Goal: Task Accomplishment & Management: Use online tool/utility

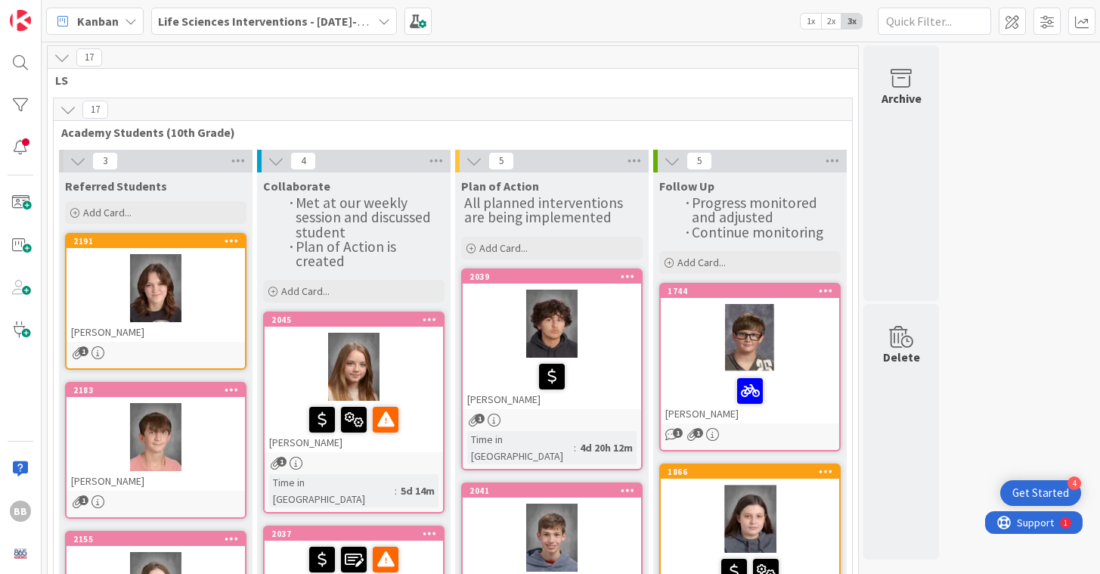
click at [379, 18] on icon at bounding box center [384, 21] width 12 height 12
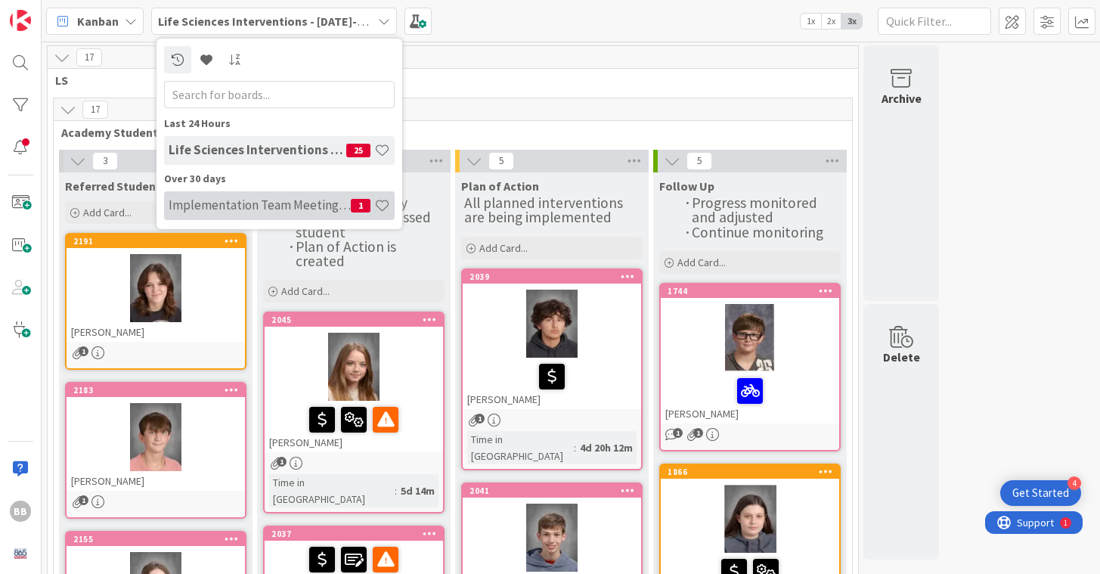
click at [239, 196] on div "Implementation Team Meeting - Career Themed 1" at bounding box center [279, 205] width 231 height 29
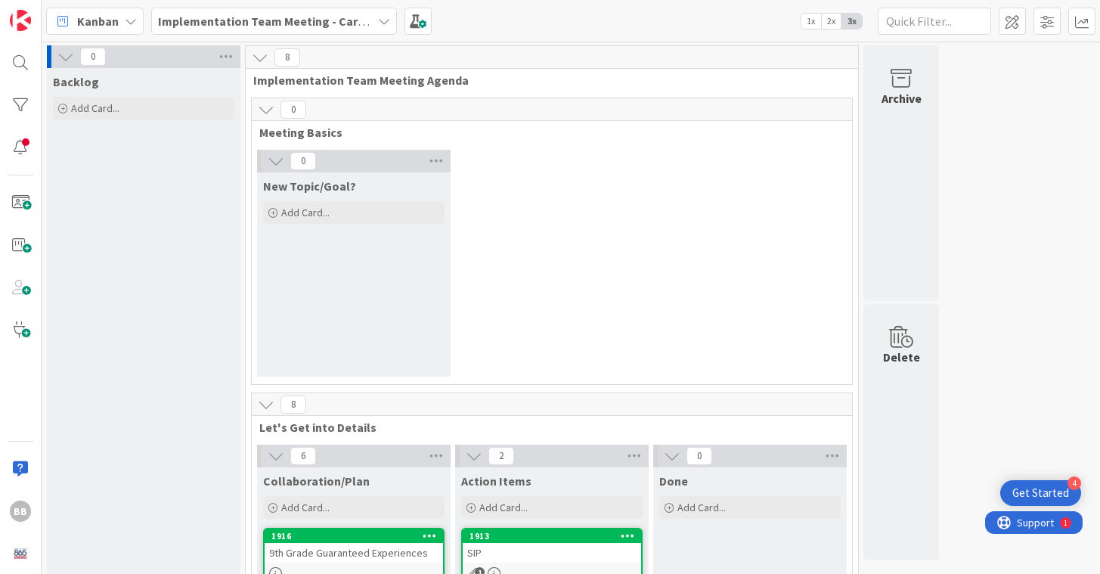
click at [262, 107] on icon at bounding box center [266, 109] width 17 height 17
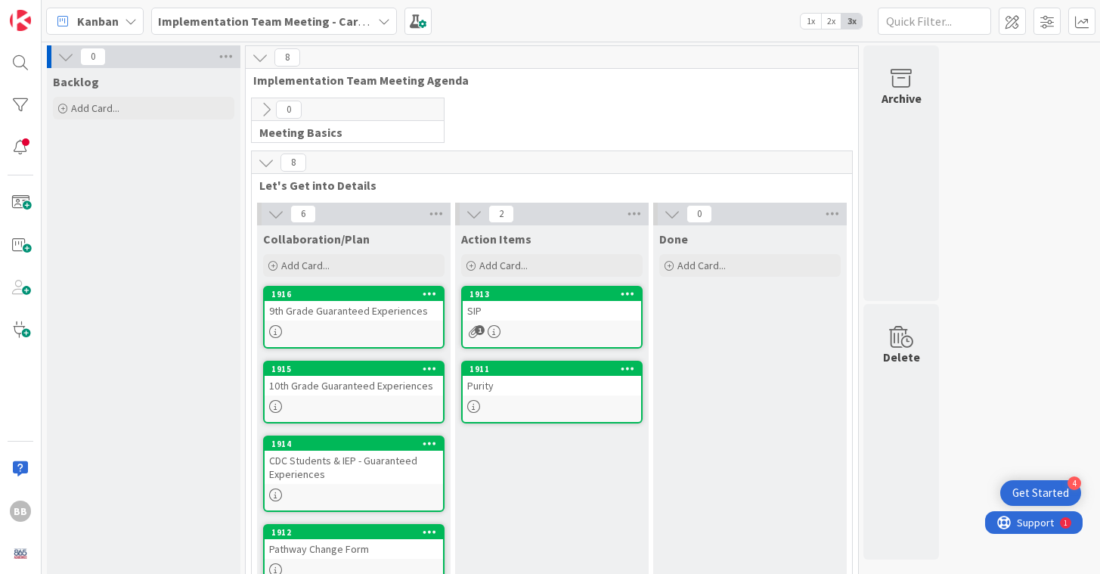
click at [268, 107] on icon at bounding box center [266, 109] width 17 height 17
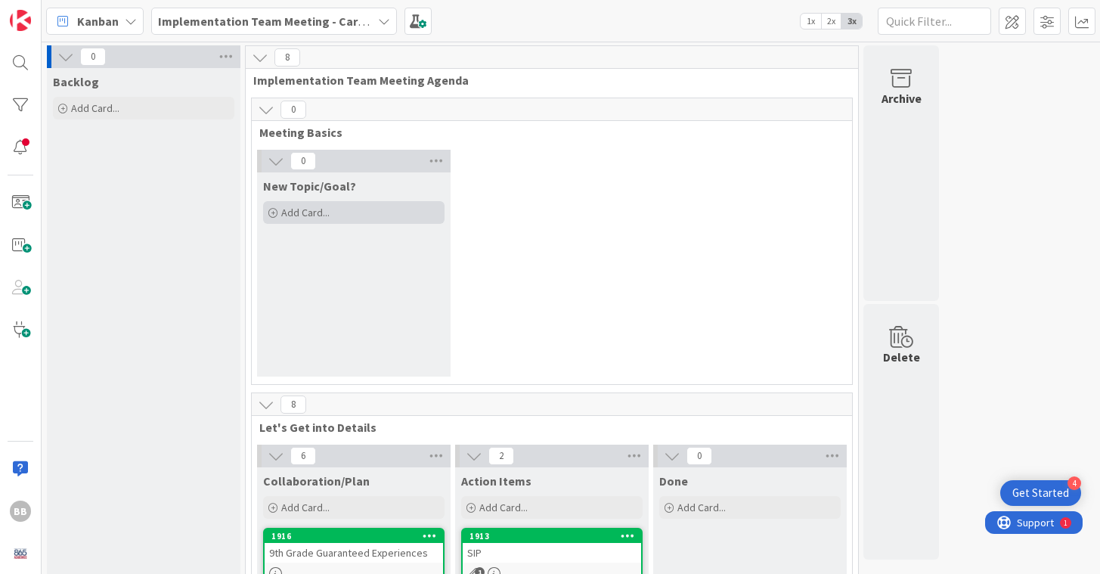
click at [322, 207] on span "Add Card..." at bounding box center [305, 213] width 48 height 14
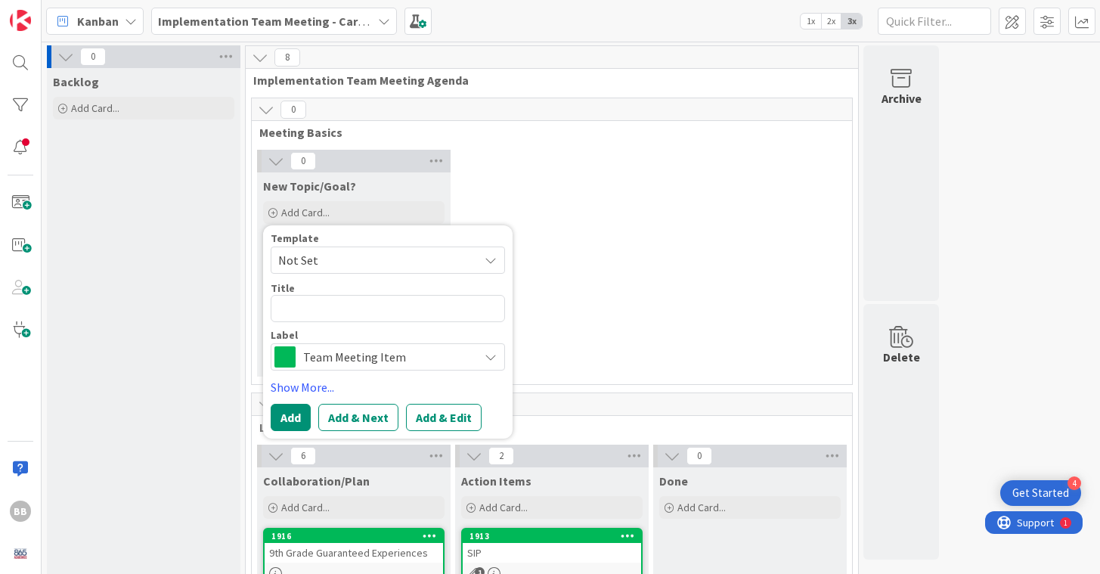
click at [340, 255] on span "Not Set" at bounding box center [372, 260] width 189 height 20
click at [296, 307] on textarea at bounding box center [388, 308] width 234 height 27
type textarea "x"
type textarea "C"
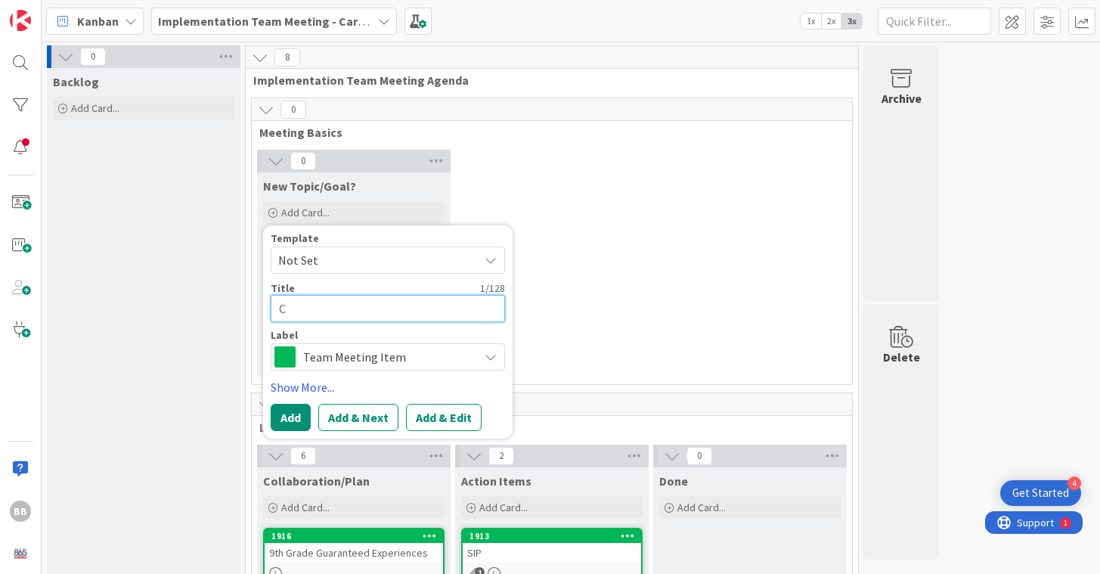
type textarea "x"
type textarea "Ch"
type textarea "x"
type textarea "C"
type textarea "x"
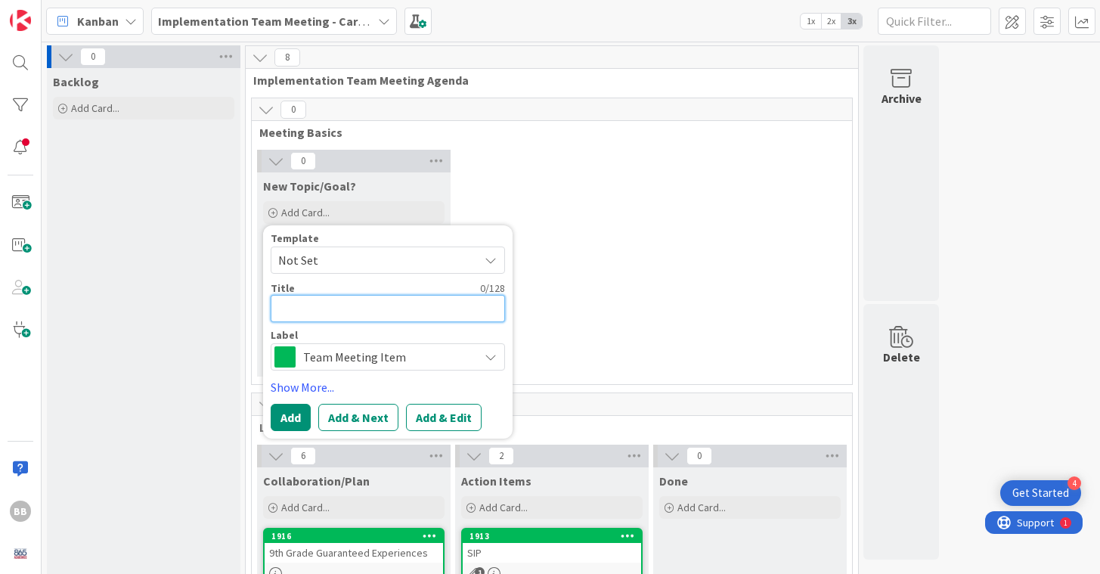
type textarea "P"
type textarea "x"
type textarea "Pa"
type textarea "x"
type textarea "Pat"
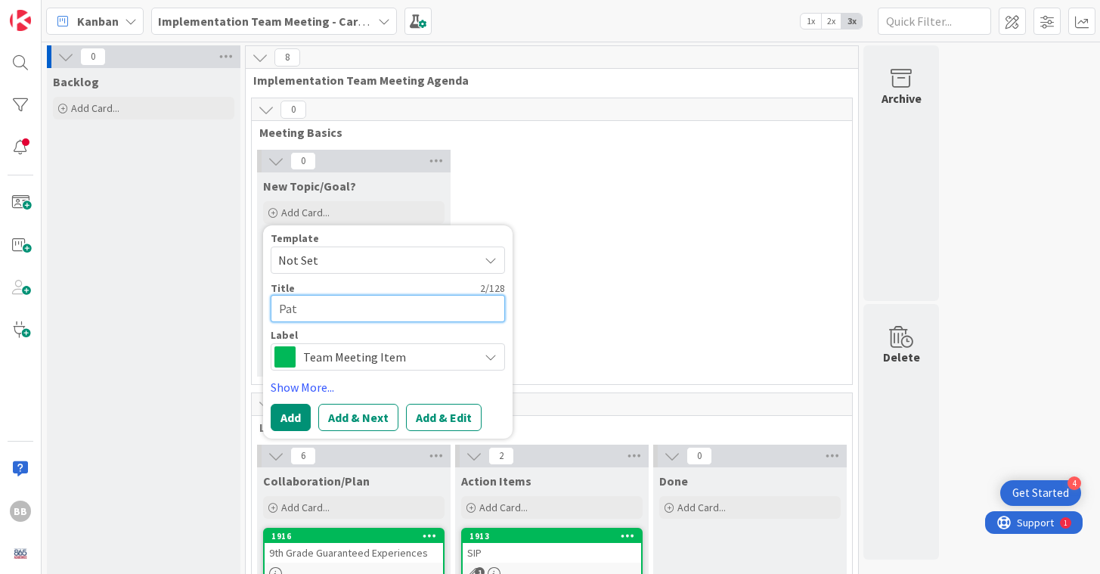
type textarea "x"
type textarea "Path"
type textarea "x"
type textarea "Pathw"
type textarea "x"
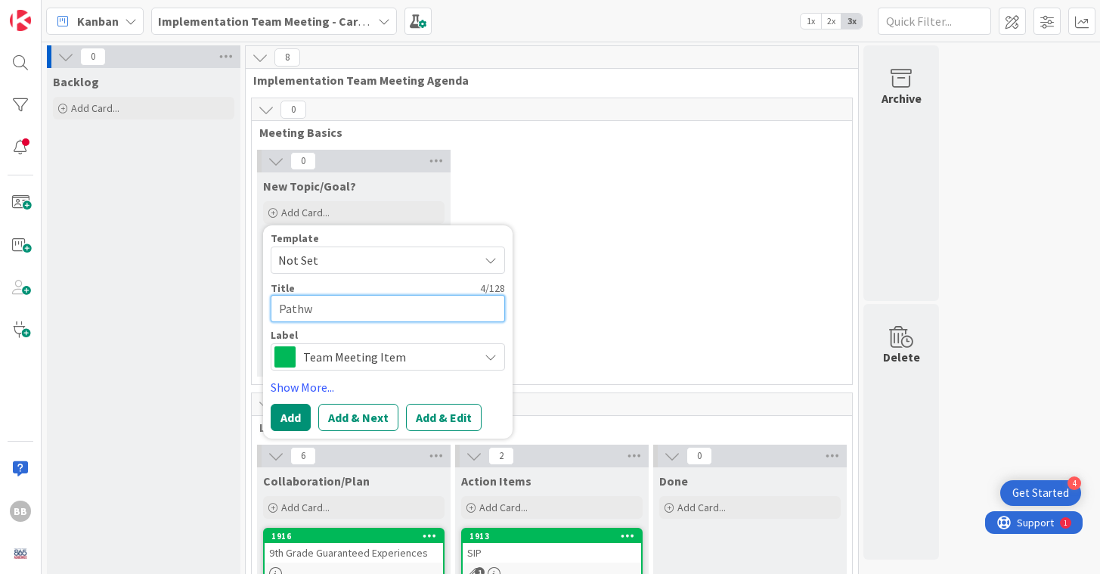
type textarea "Pathwa"
type textarea "x"
type textarea "Pathway"
type textarea "x"
type textarea "Pathway"
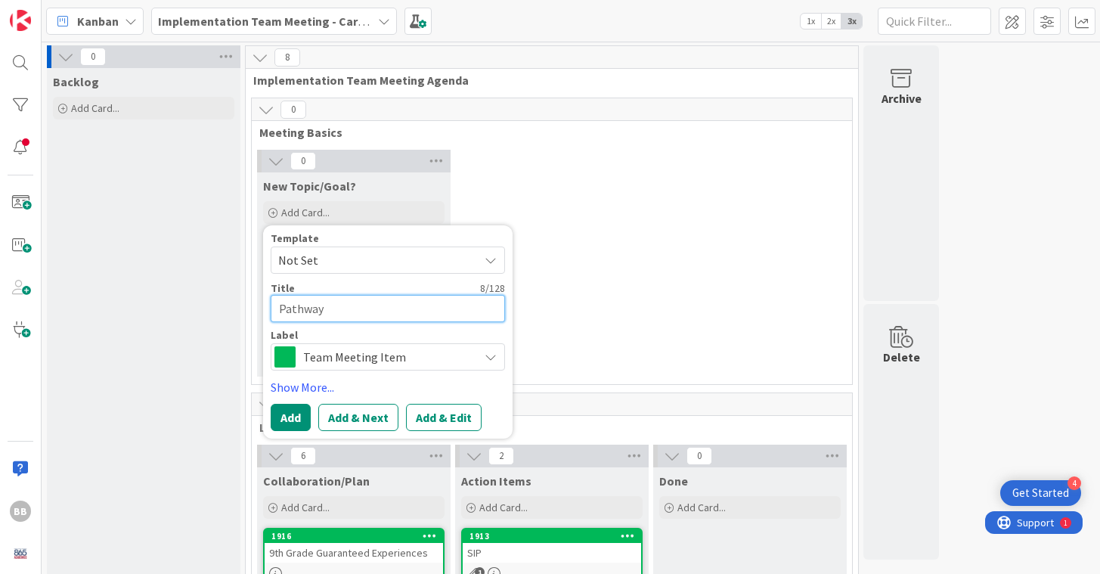
type textarea "x"
type textarea "Pathway C"
type textarea "x"
type textarea "Pathway Ch"
type textarea "x"
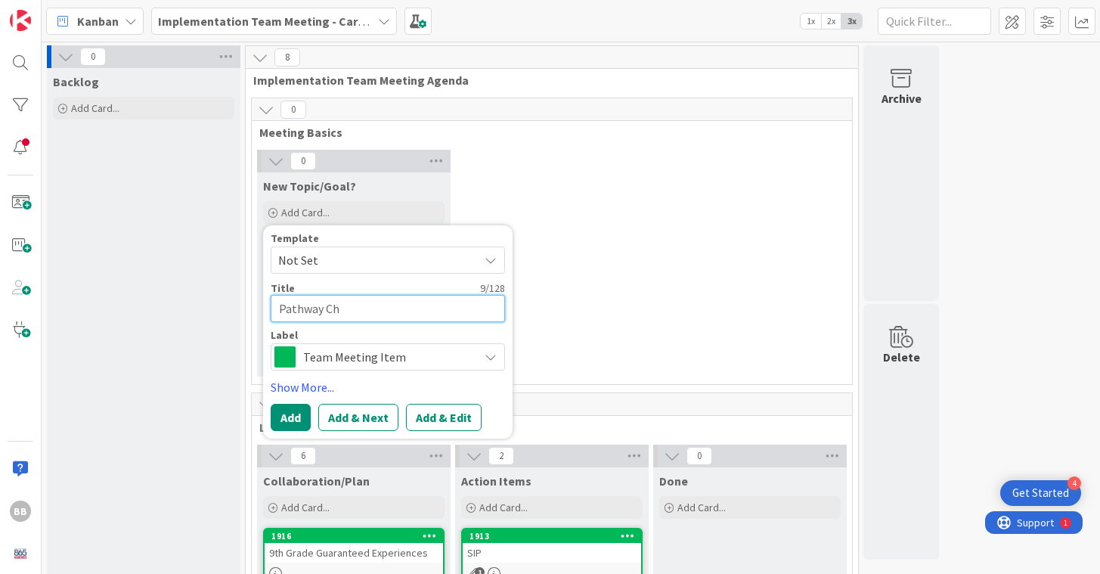
type textarea "Pathway Cha"
type textarea "x"
type textarea "Pathway Chan"
type textarea "x"
type textarea "Pathway [PERSON_NAME]"
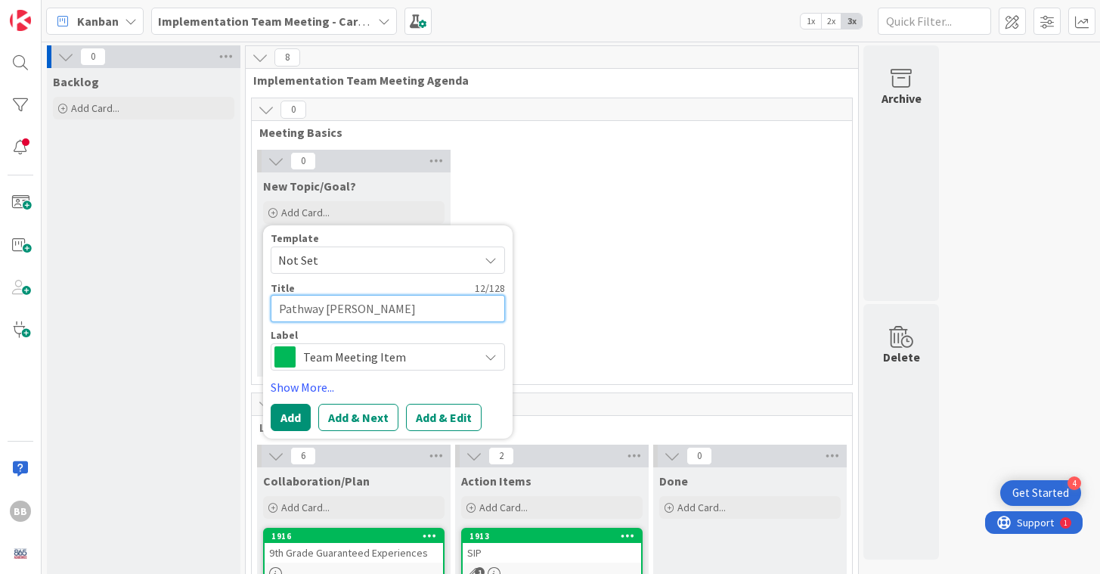
type textarea "x"
type textarea "Pathway Change"
type textarea "x"
type textarea "Pathway Change"
type textarea "x"
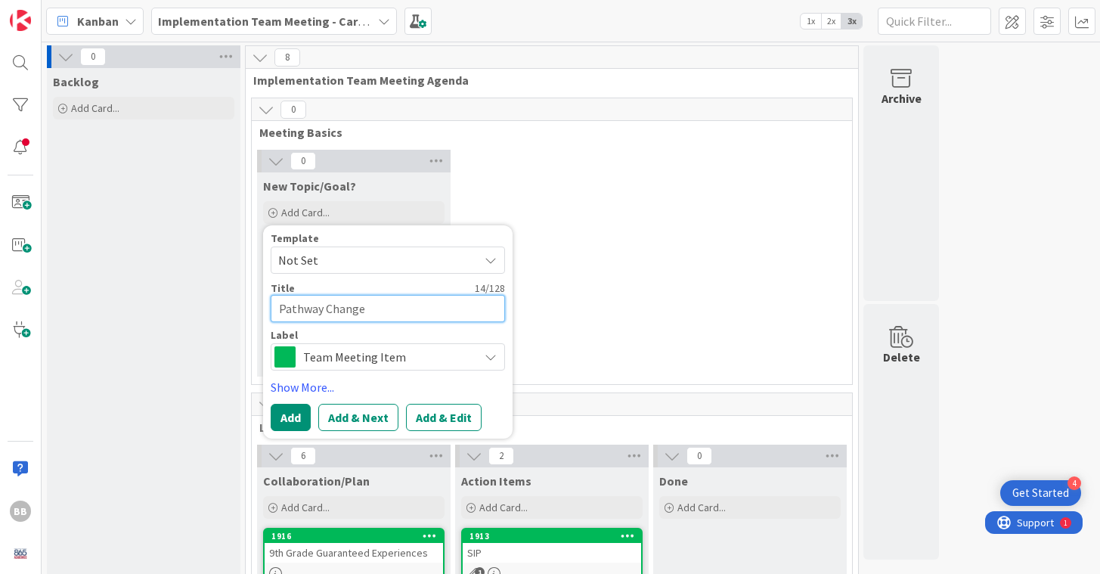
type textarea "Pathway Change P"
type textarea "x"
type textarea "Pathway Change Pr"
type textarea "x"
type textarea "Pathway Change Pro"
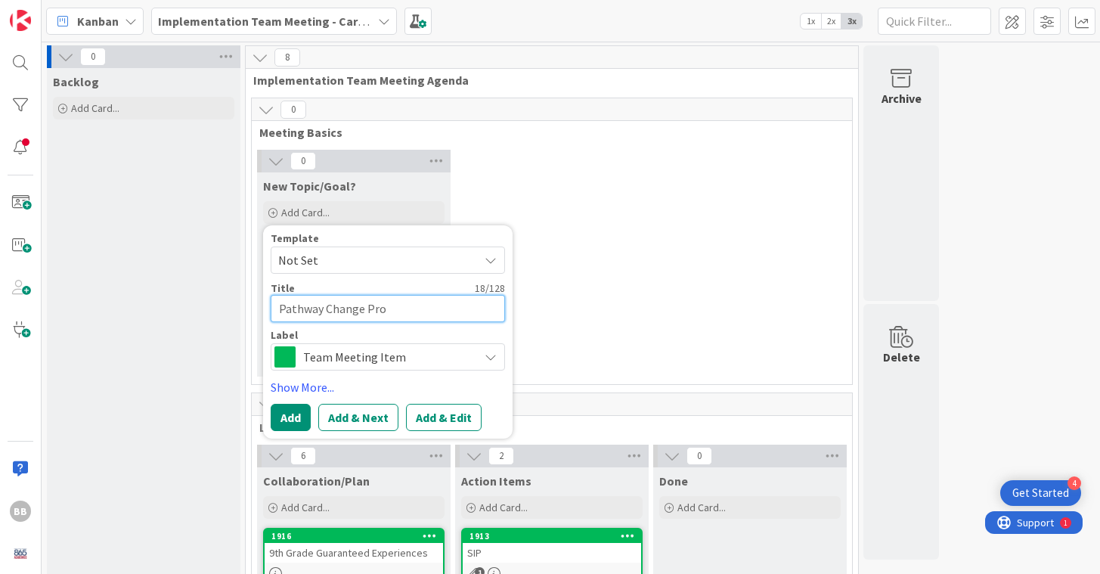
type textarea "x"
type textarea "Pathway Change Proc"
type textarea "x"
type textarea "Pathway Change Proce"
type textarea "x"
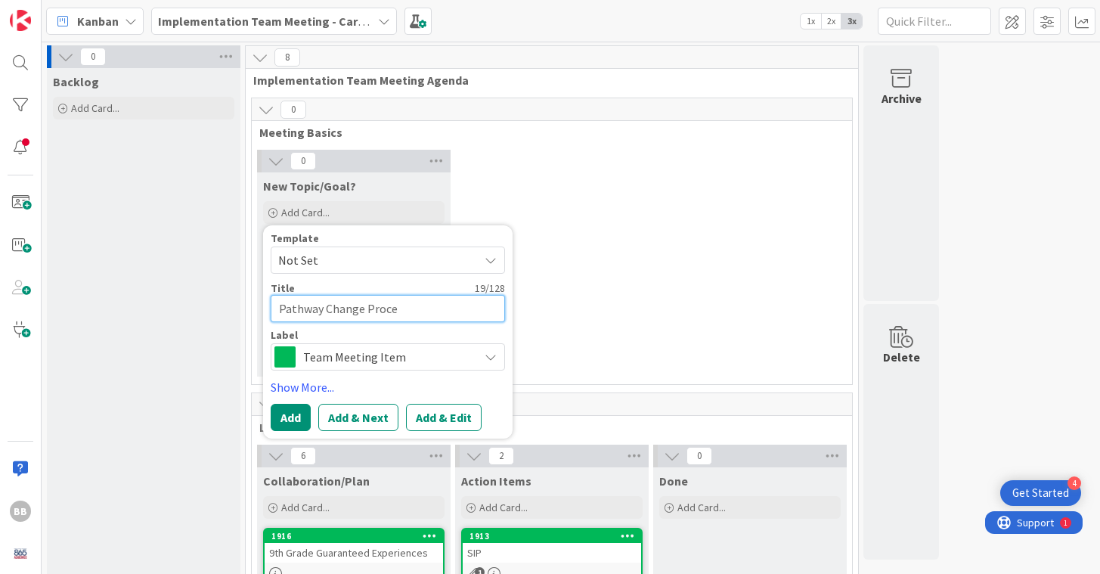
type textarea "Pathway Change Proces"
type textarea "x"
type textarea "Pathway Change Process"
type textarea "x"
type textarea "Pathway Change Process/"
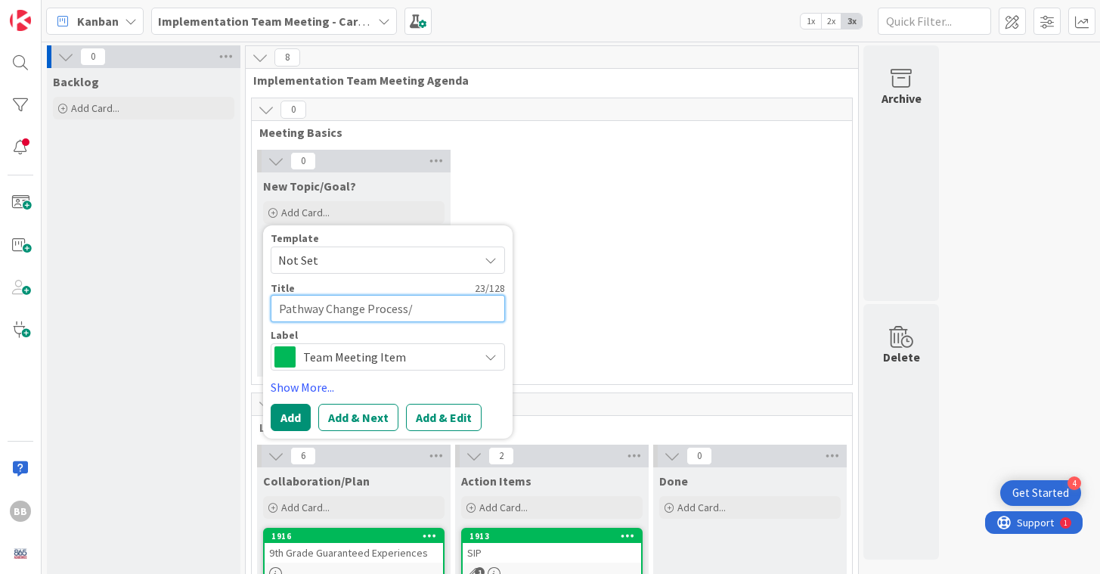
type textarea "x"
type textarea "Pathway Change Process/T"
type textarea "x"
type textarea "Pathway Change Process/Ti"
type textarea "x"
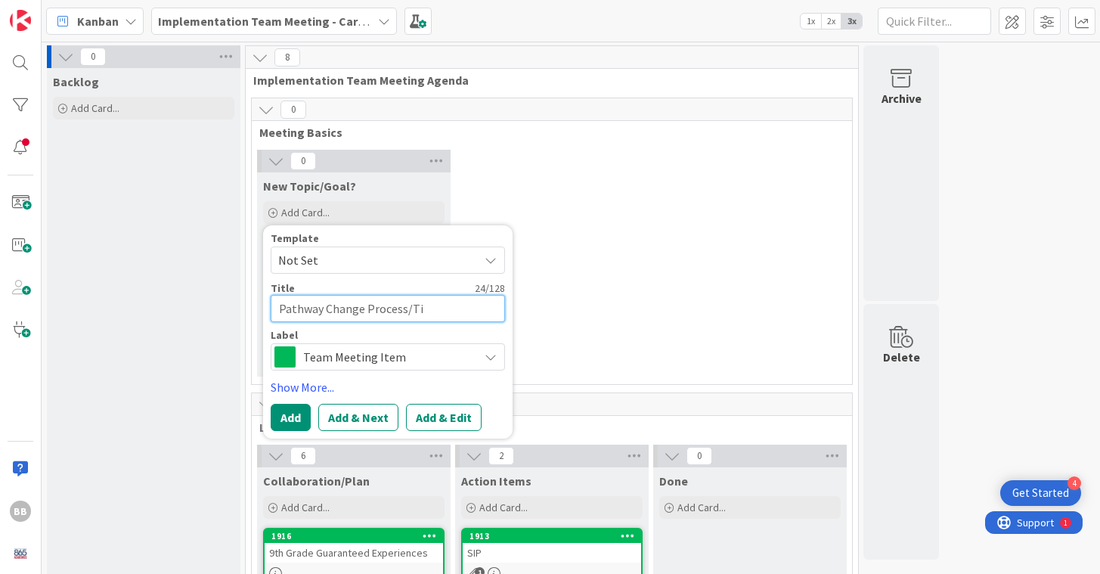
type textarea "Pathway Change Process/[PERSON_NAME]"
type textarea "x"
type textarea "Pathway Change Process/Timi"
type textarea "x"
type textarea "Pathway Change Process/Timin"
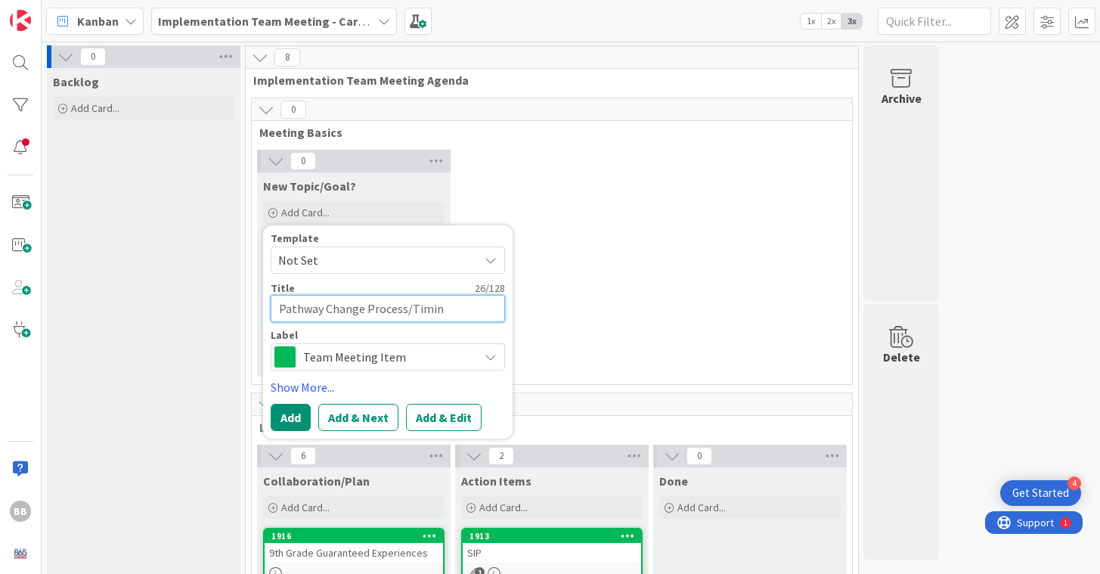
type textarea "x"
type textarea "Pathway Change Process/Timinu"
type textarea "x"
type textarea "Pathway Change Process/Timinug"
type textarea "x"
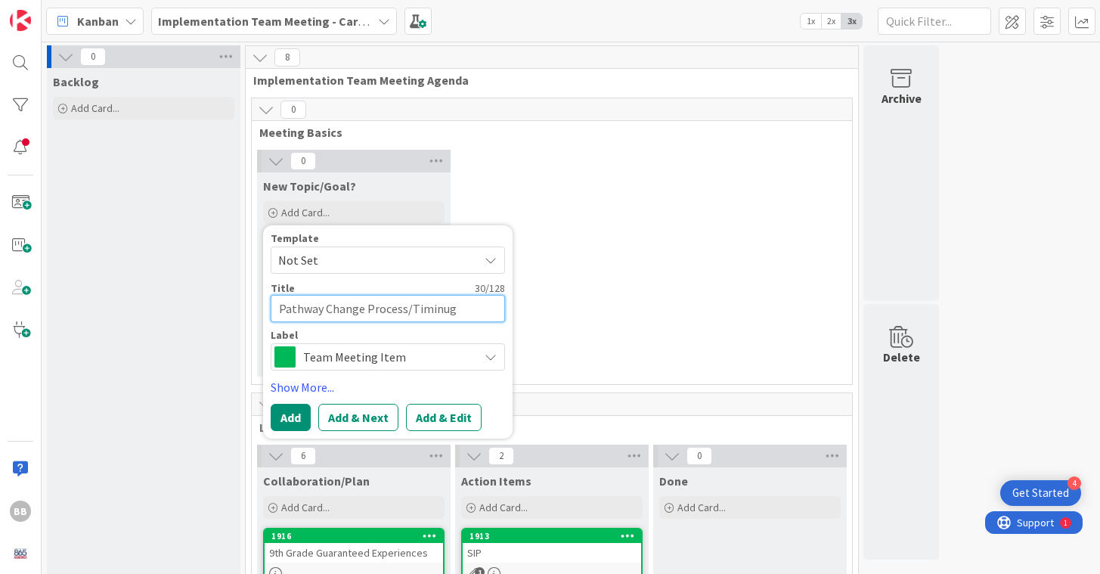
type textarea "Pathway Change Process/Timinug"
type textarea "x"
type textarea "Pathway Change Process/Timinug"
type textarea "x"
type textarea "Pathway Change Process/Timinu"
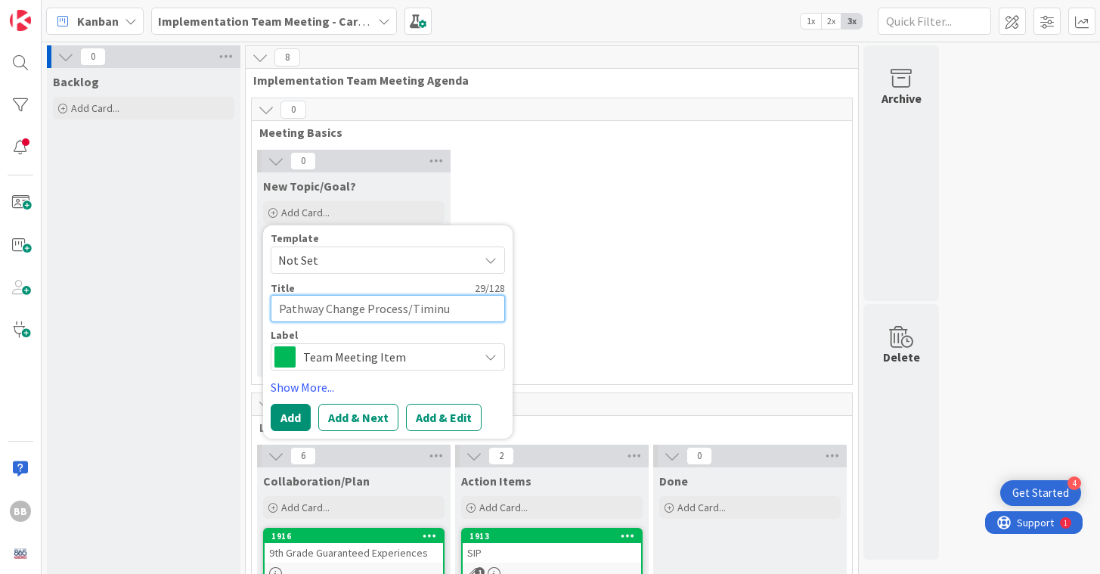
type textarea "x"
type textarea "Pathway Change Process/Timin"
type textarea "x"
type textarea "Pathway Change Process/Timi"
type textarea "x"
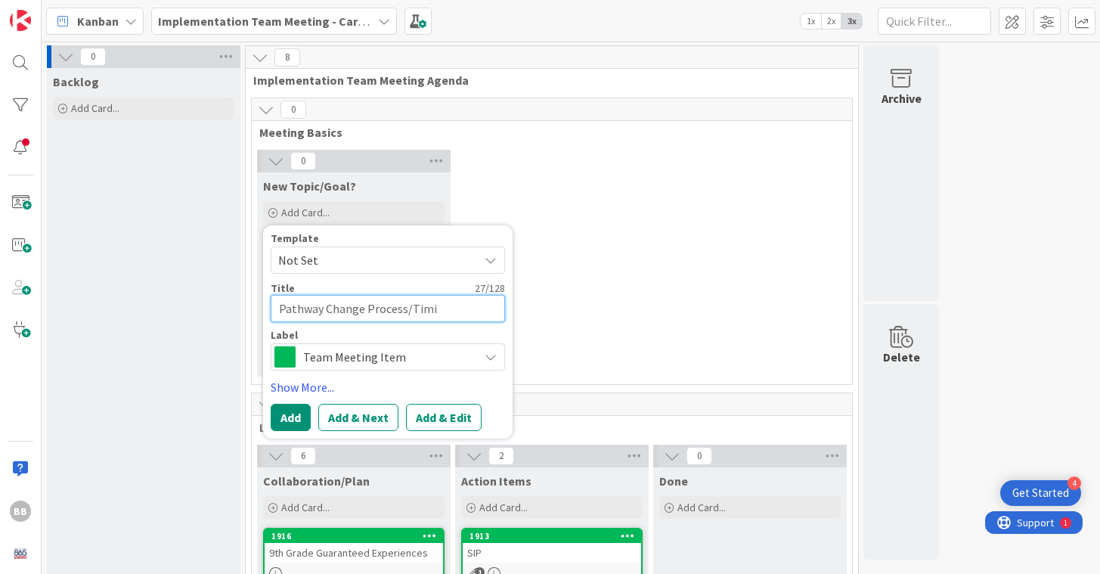
type textarea "Pathway Change Process/Timin"
type textarea "x"
type textarea "Pathway Change Process/Timing"
type textarea "x"
type textarea "Pathway Change Process/Timing"
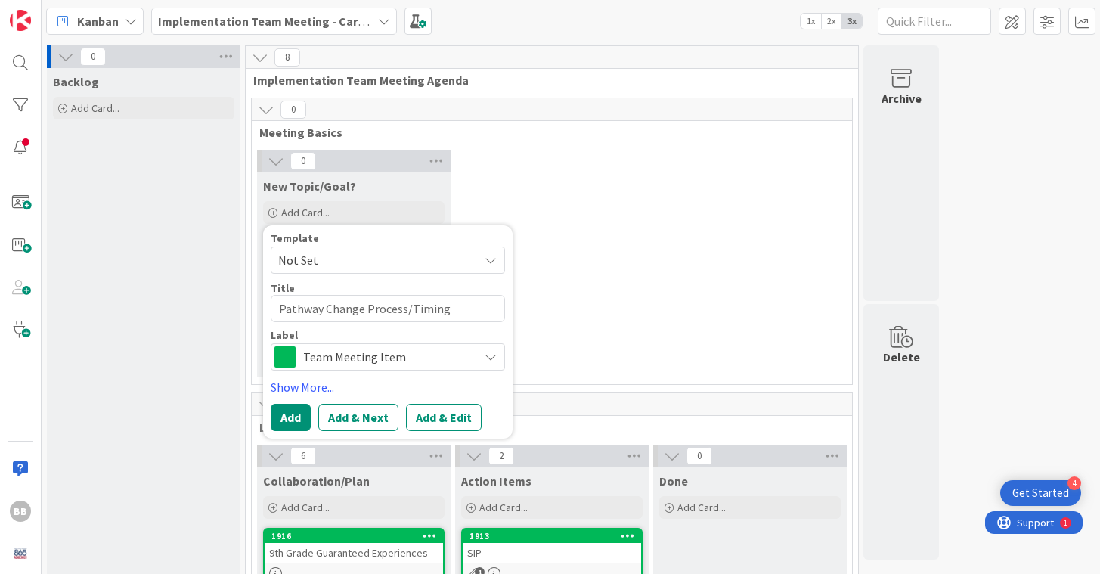
click at [494, 355] on icon at bounding box center [491, 357] width 12 height 12
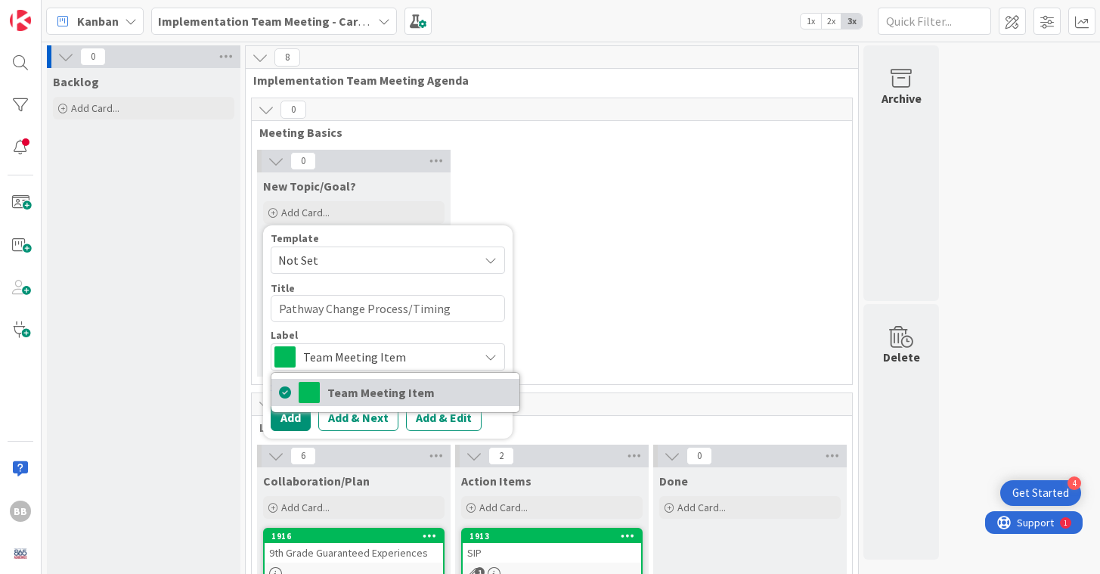
click at [403, 379] on link "Team Meeting Item" at bounding box center [395, 392] width 248 height 27
type textarea "x"
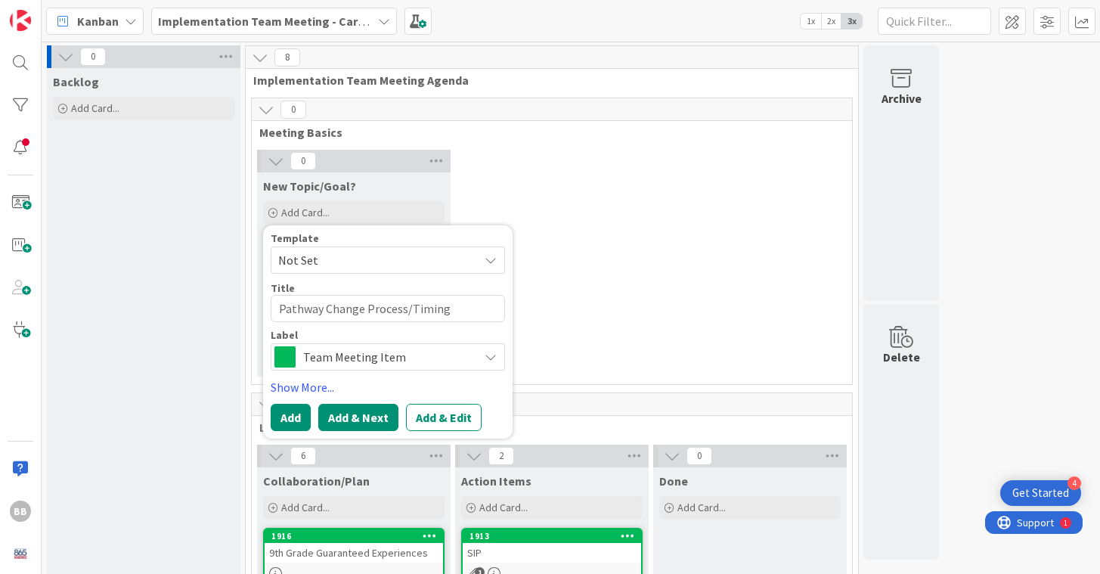
click at [347, 413] on button "Add & Next" at bounding box center [358, 417] width 80 height 27
click at [309, 385] on link "Show More..." at bounding box center [388, 387] width 234 height 18
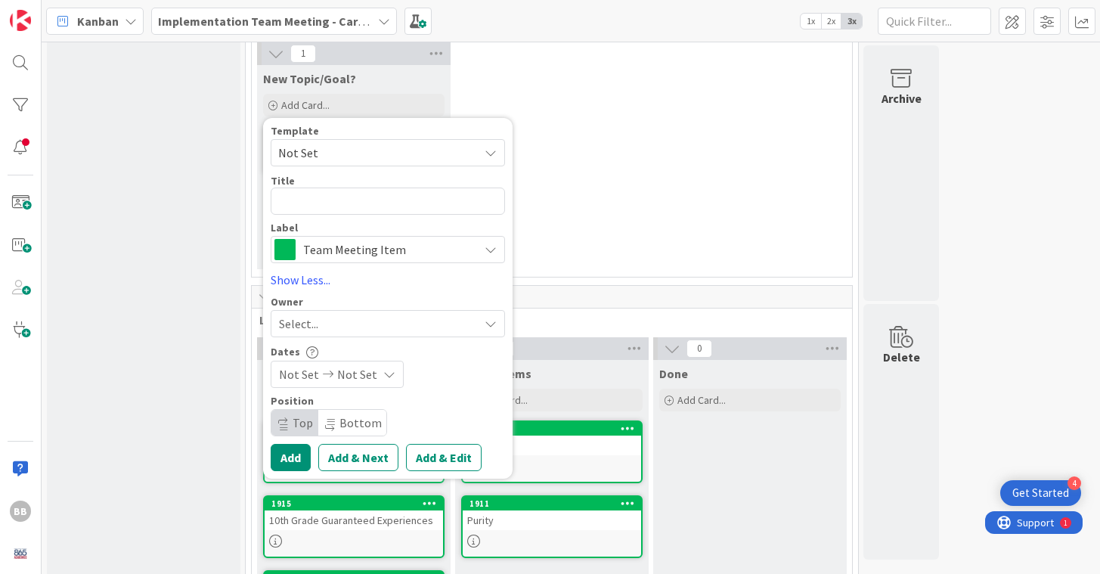
scroll to position [109, 0]
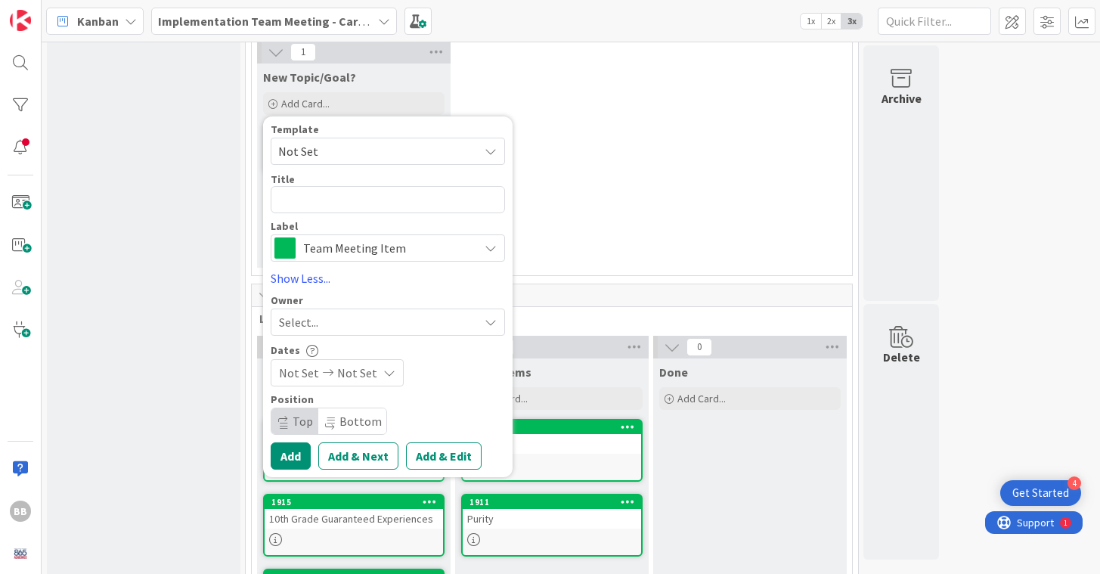
click at [490, 89] on div "1 New Topic/Goal? Add Card... Template Not Set Not Set To request changes to th…" at bounding box center [552, 158] width 594 height 234
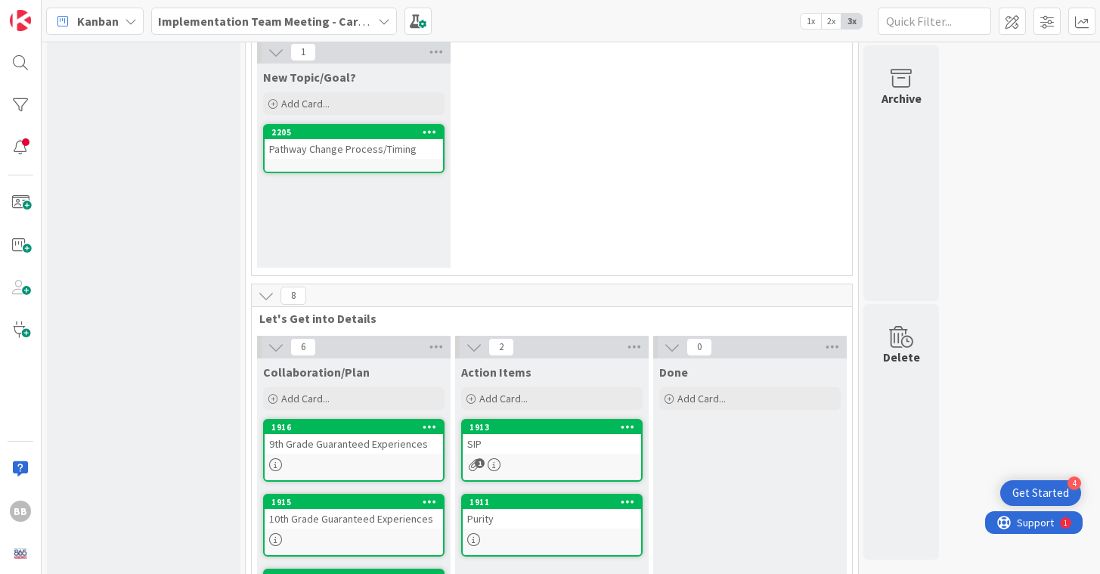
click at [433, 132] on icon at bounding box center [430, 131] width 14 height 11
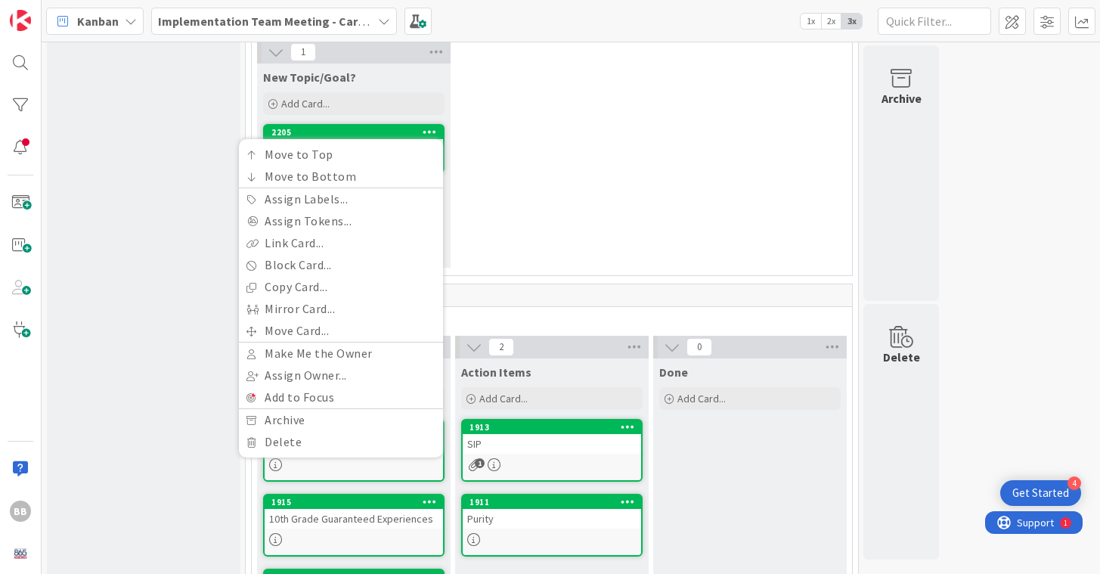
click at [526, 176] on div "1 New Topic/Goal? Add Card... Template Not Set Not Set To request changes to th…" at bounding box center [552, 158] width 594 height 234
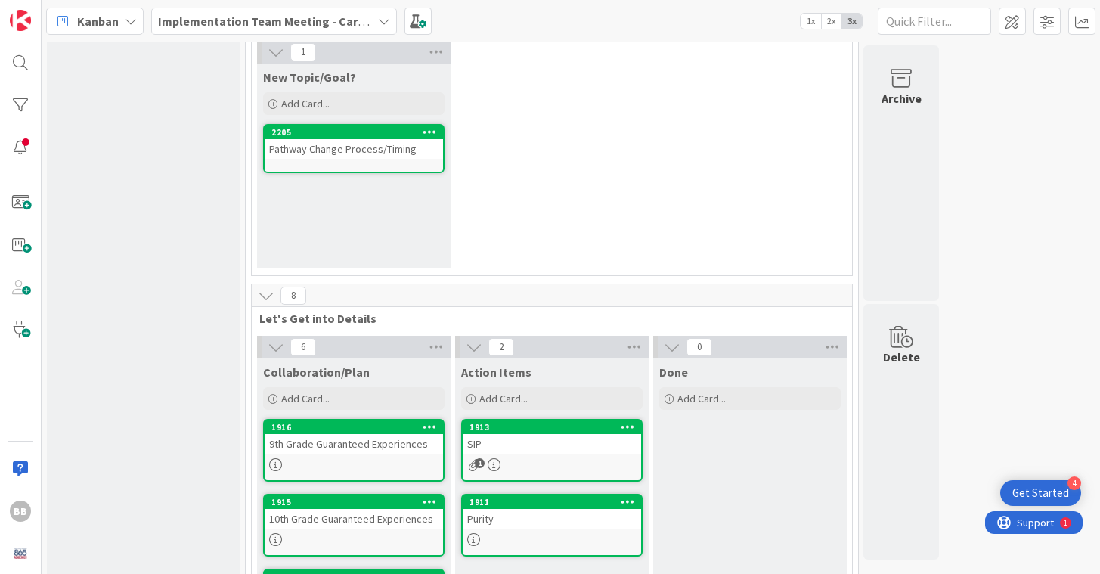
click at [526, 198] on div "1 New Topic/Goal? Add Card... Template Not Set Not Set To request changes to th…" at bounding box center [552, 158] width 594 height 234
click at [524, 177] on div "1 New Topic/Goal? Add Card... Template Not Set Not Set To request changes to th…" at bounding box center [552, 158] width 594 height 234
click at [280, 26] on b "Implementation Team Meeting - Career Themed" at bounding box center [290, 21] width 265 height 15
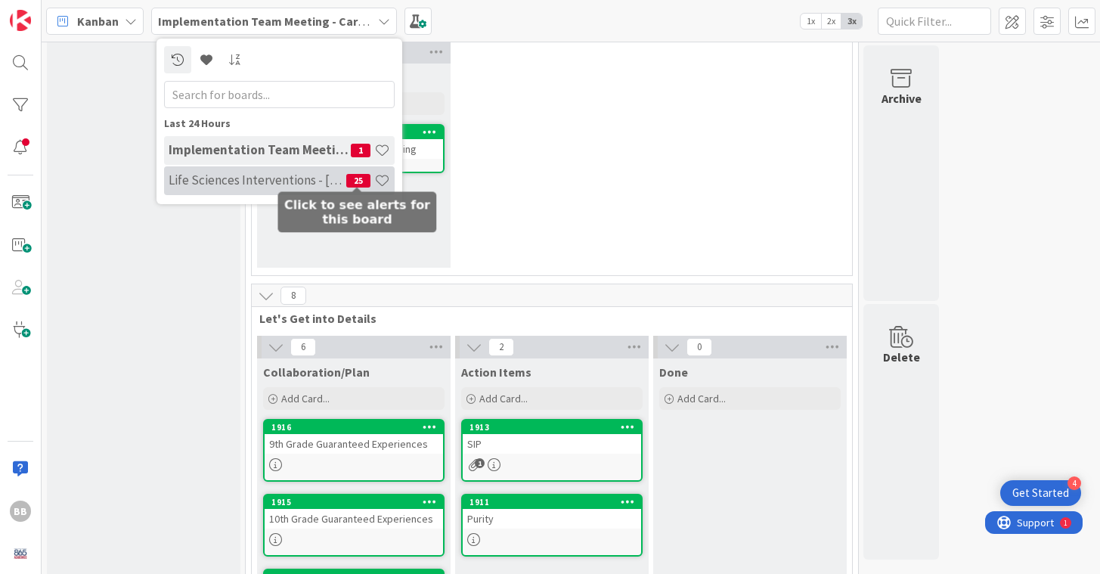
click at [361, 178] on span "25" at bounding box center [358, 181] width 24 height 14
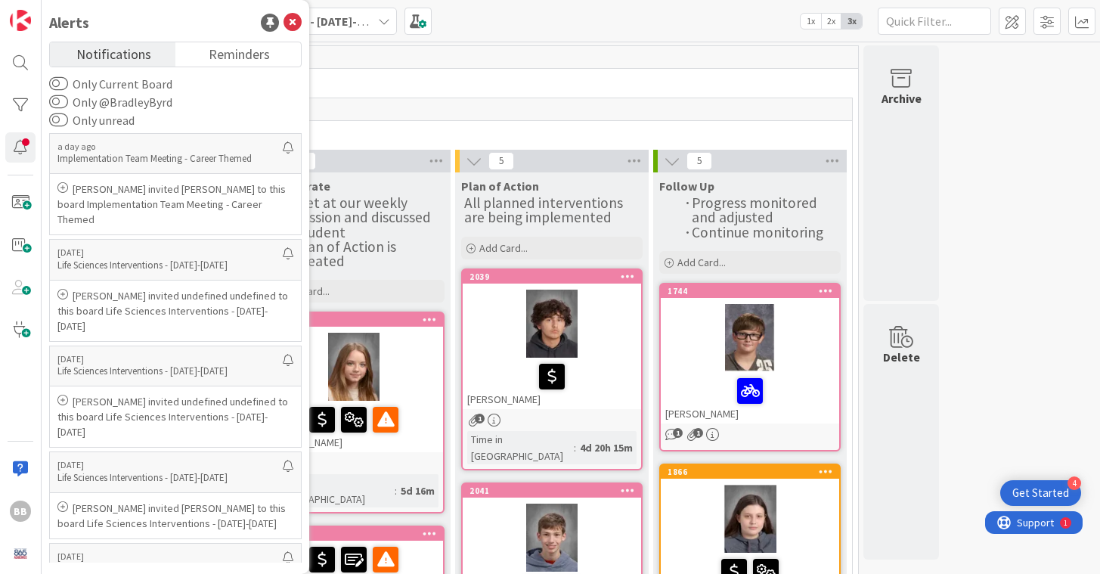
click at [371, 130] on span "Academy Students (10th Grade)" at bounding box center [447, 132] width 772 height 15
